Goal: Task Accomplishment & Management: Manage account settings

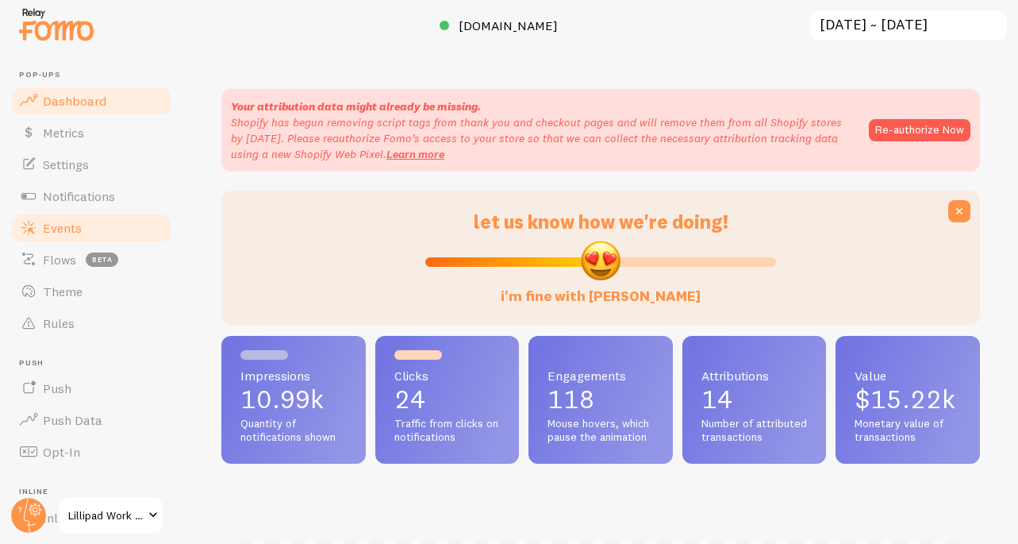
click at [102, 217] on link "Events" at bounding box center [92, 228] width 164 height 32
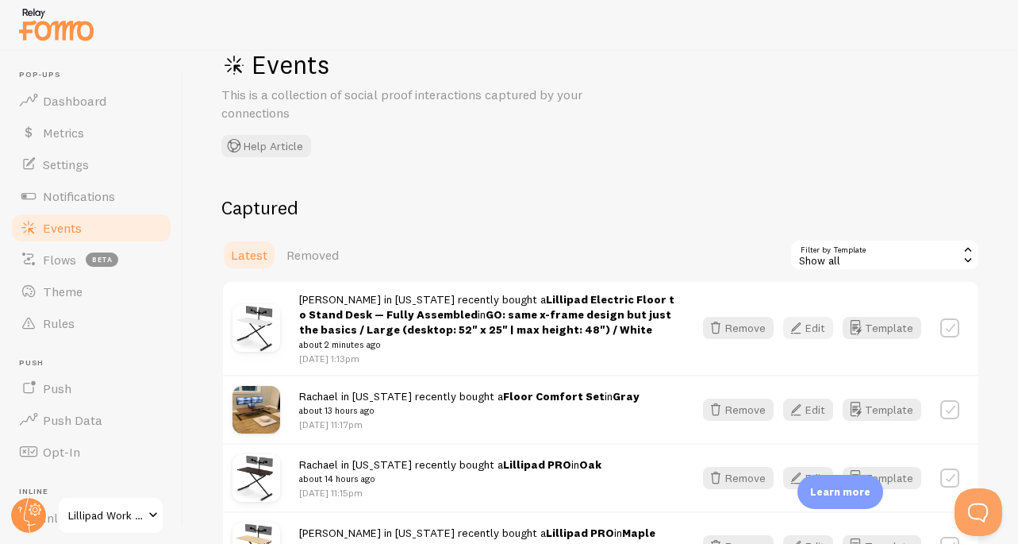
click at [825, 333] on button "Edit" at bounding box center [808, 328] width 50 height 22
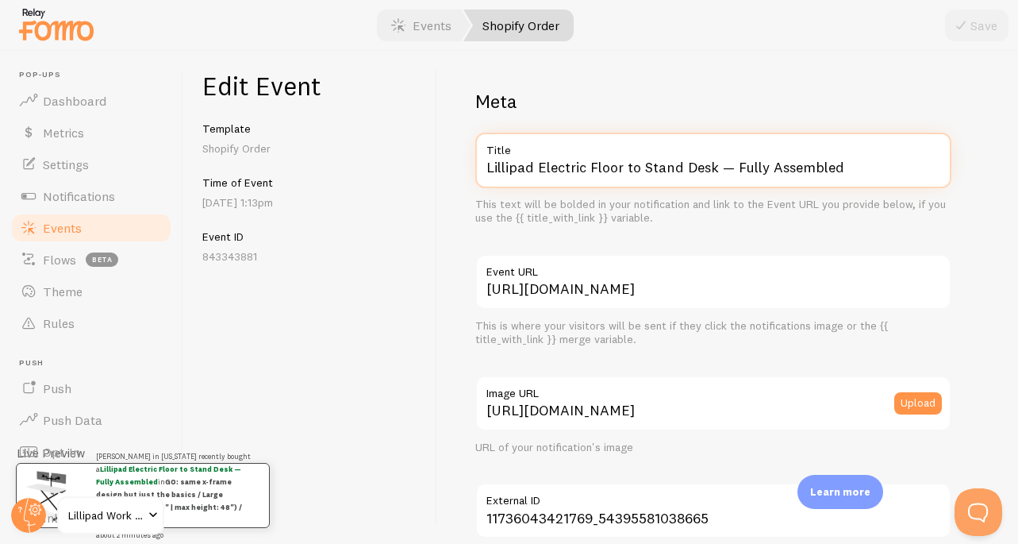
drag, startPoint x: 535, startPoint y: 166, endPoint x: 699, endPoint y: 255, distance: 186.8
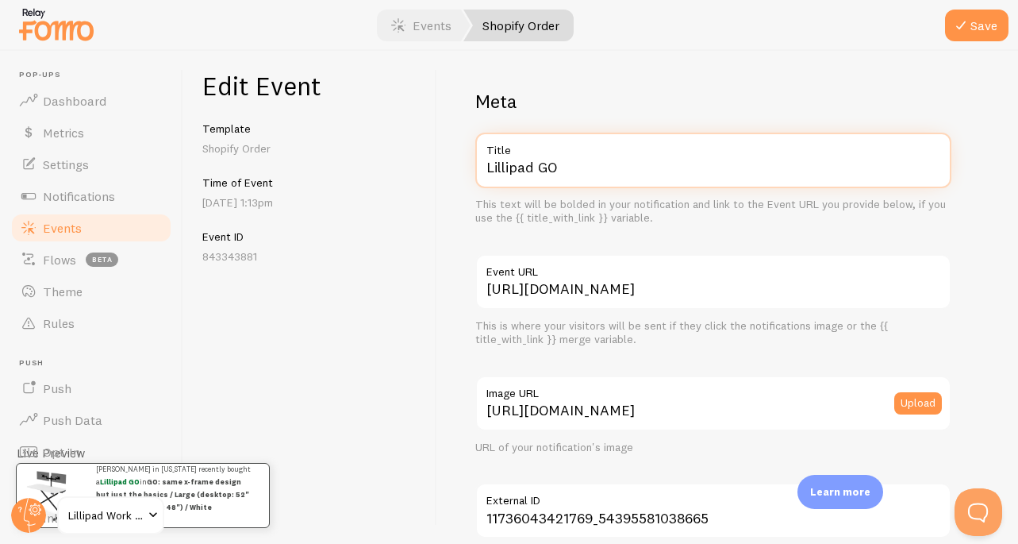
scroll to position [999, 0]
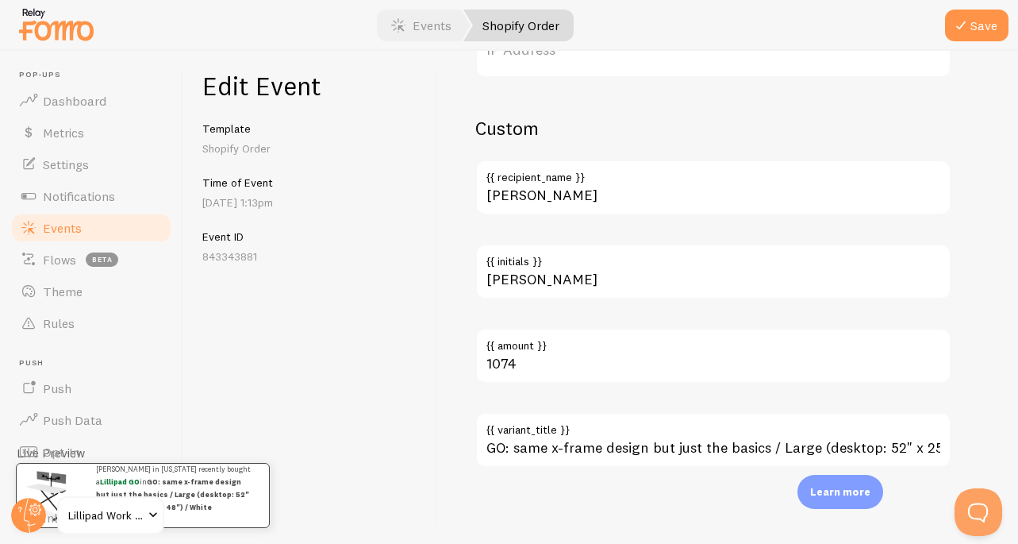
type input "Lillipad GO"
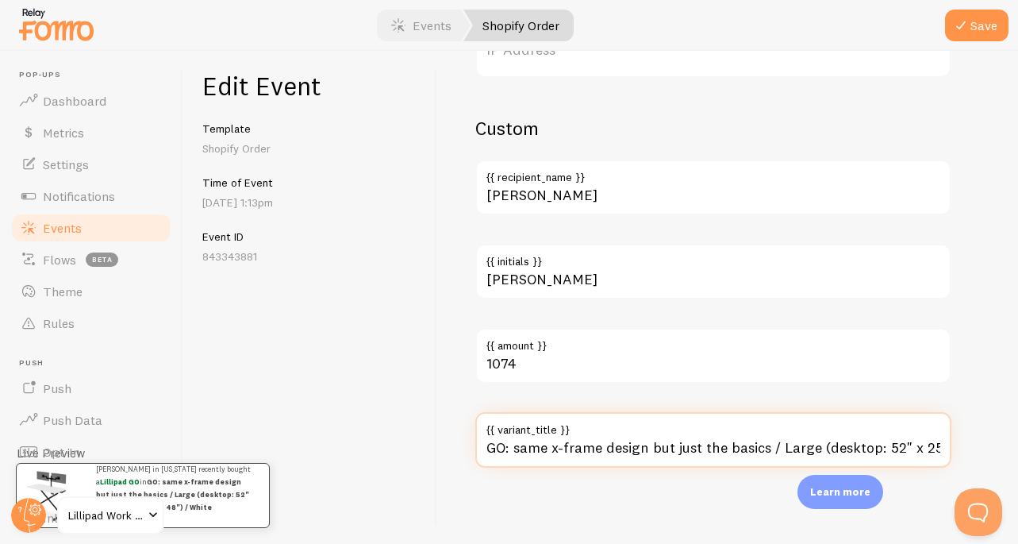
click at [623, 441] on input "GO: same x-frame design but just the basics / Large (desktop: 52" x 25" | max h…" at bounding box center [713, 440] width 476 height 56
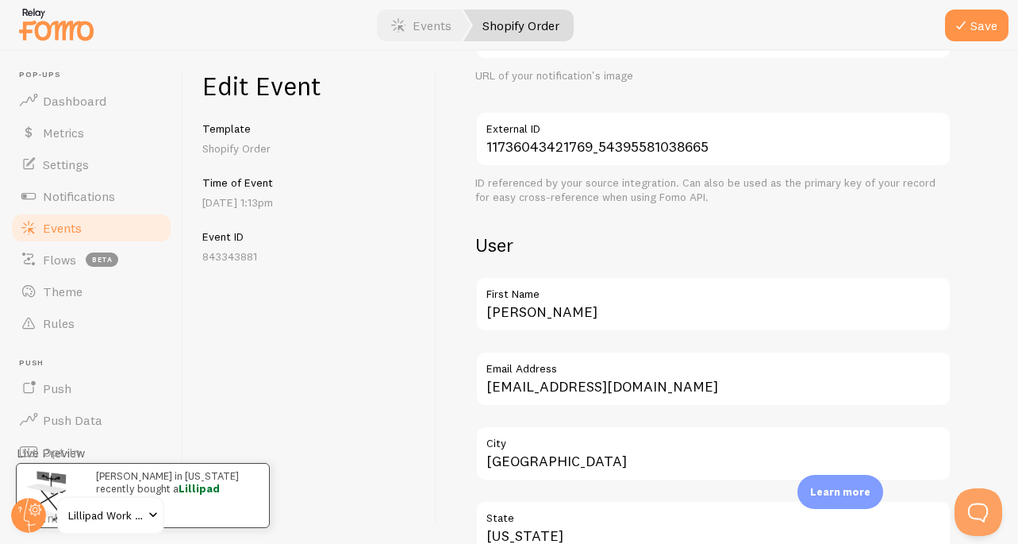
scroll to position [233, 0]
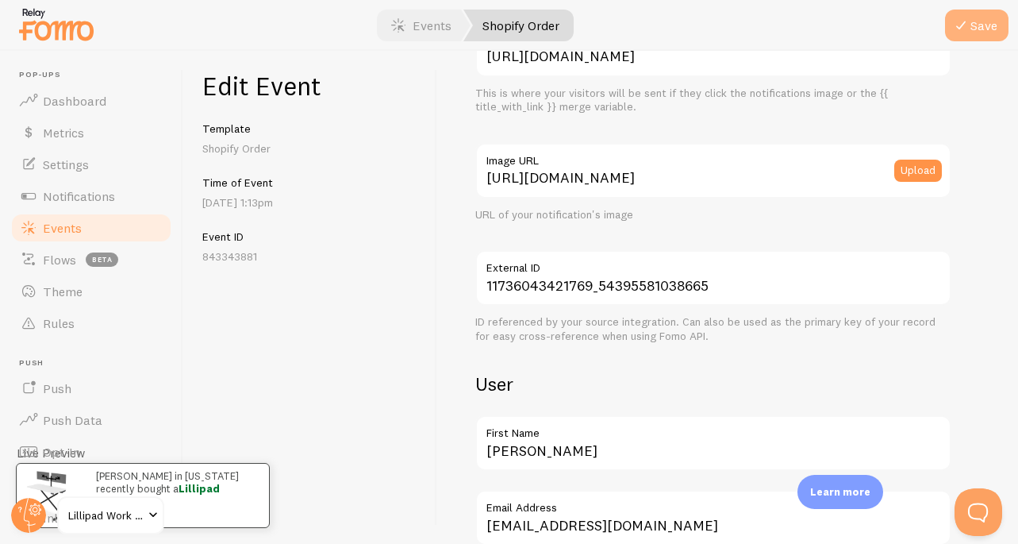
type input "White"
click at [980, 20] on button "Save" at bounding box center [977, 26] width 64 height 32
